Goal: Understand process/instructions: Understand process/instructions

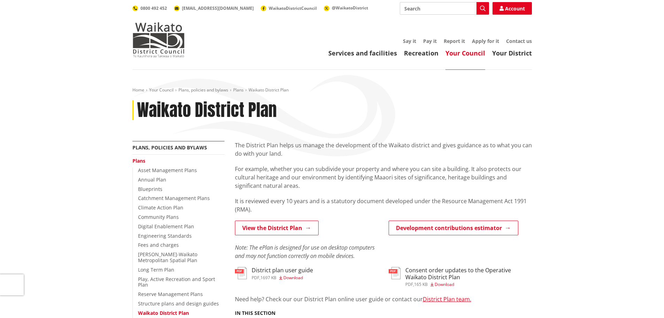
scroll to position [70, 0]
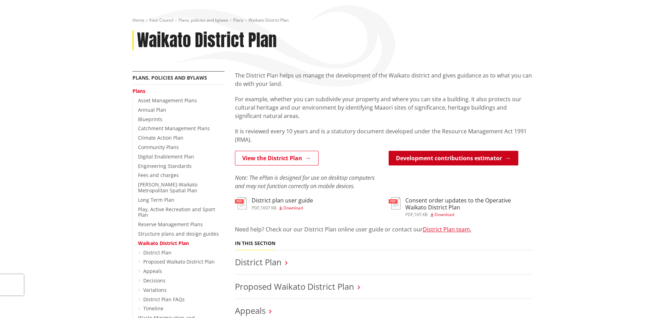
click at [454, 157] on link "Development contributions estimator" at bounding box center [454, 158] width 130 height 15
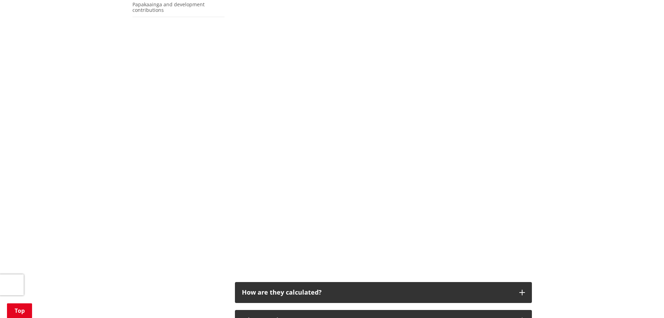
scroll to position [279, 0]
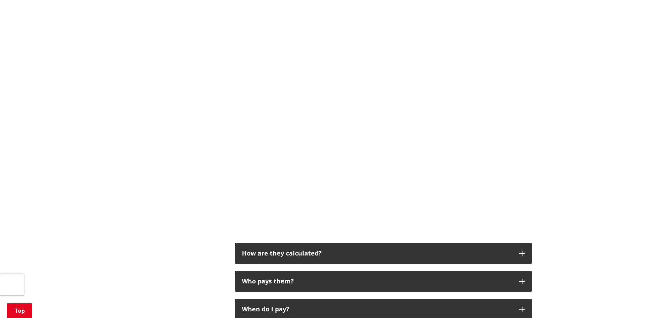
click at [167, 65] on div "More from this section Development contributions Development contributions esti…" at bounding box center [332, 187] width 410 height 650
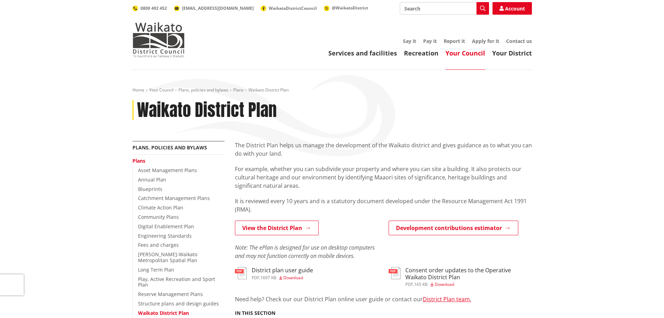
scroll to position [70, 0]
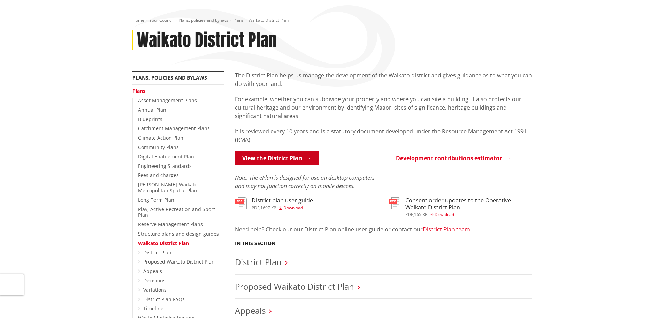
click at [279, 163] on link "View the District Plan" at bounding box center [277, 158] width 84 height 15
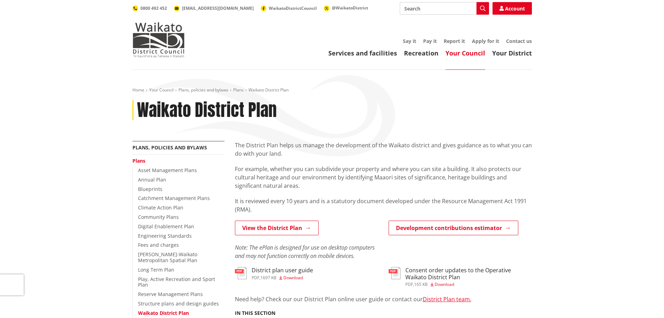
scroll to position [70, 0]
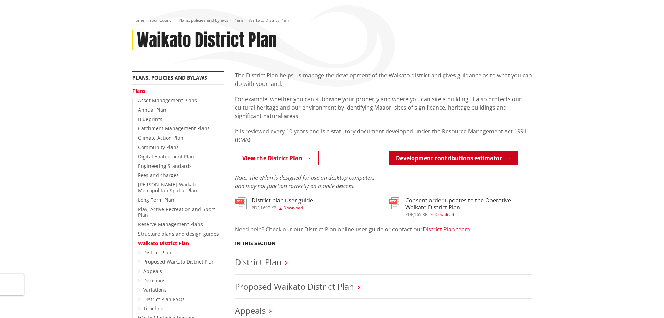
click at [477, 156] on link "Development contributions estimator" at bounding box center [454, 158] width 130 height 15
